Goal: Information Seeking & Learning: Learn about a topic

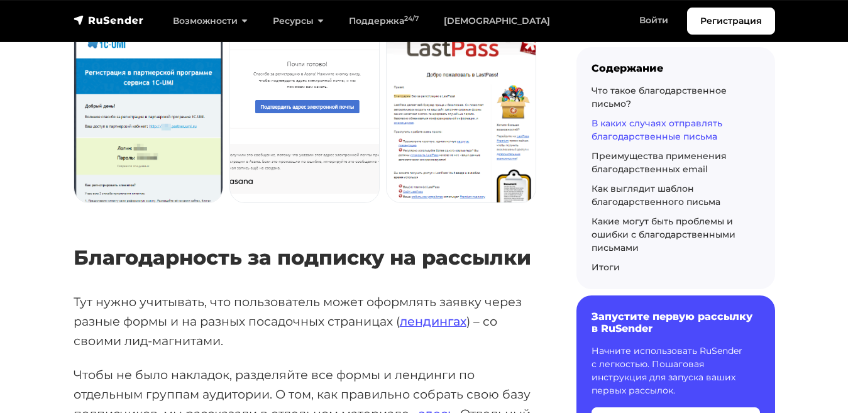
scroll to position [1586, 0]
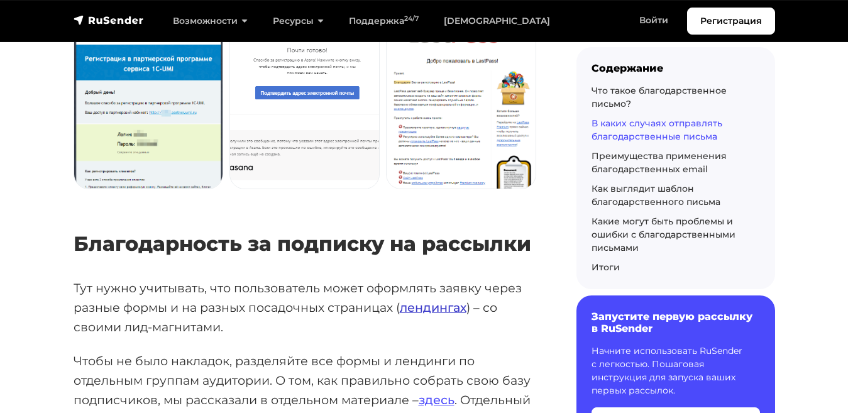
click at [420, 300] on link "лендингах" at bounding box center [433, 307] width 67 height 15
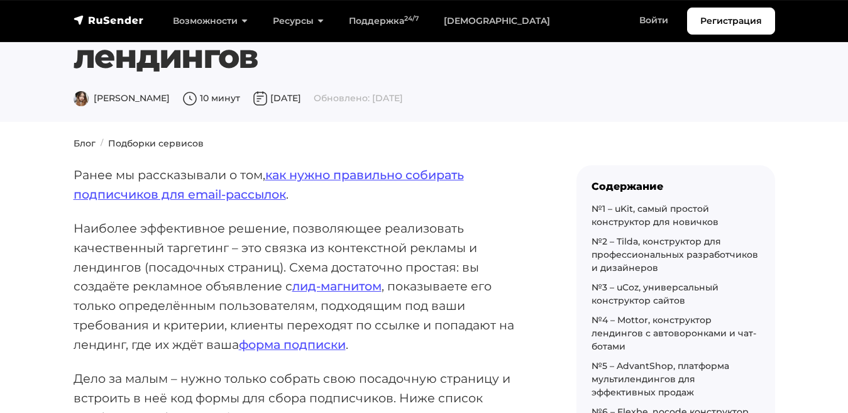
scroll to position [34, 0]
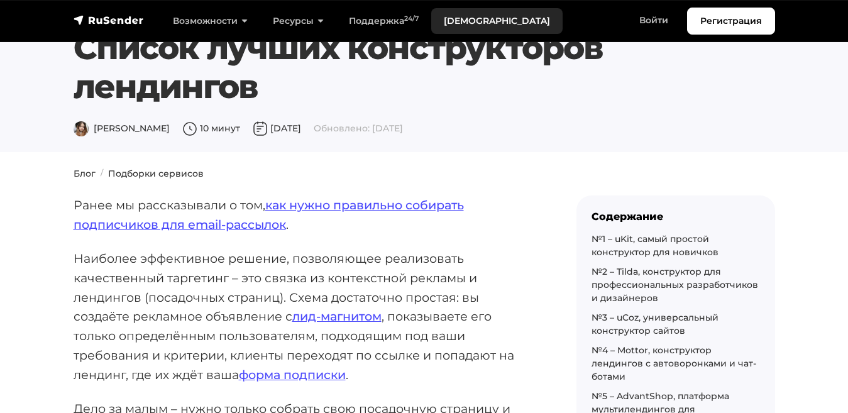
click at [446, 11] on link "[DEMOGRAPHIC_DATA]" at bounding box center [496, 21] width 131 height 26
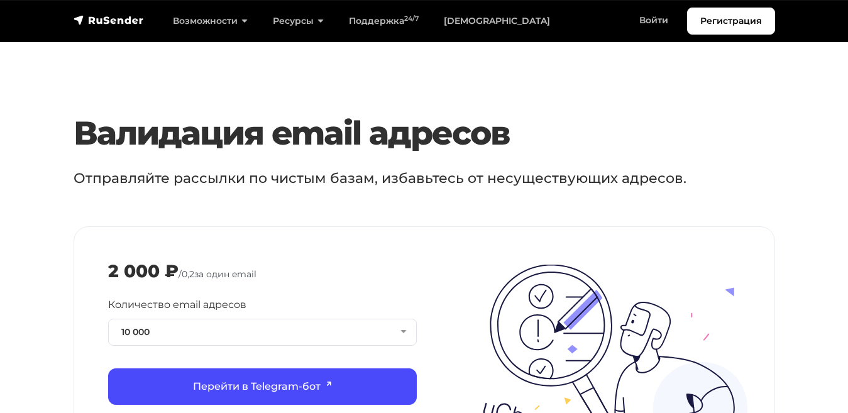
scroll to position [1241, 0]
